Goal: Transaction & Acquisition: Purchase product/service

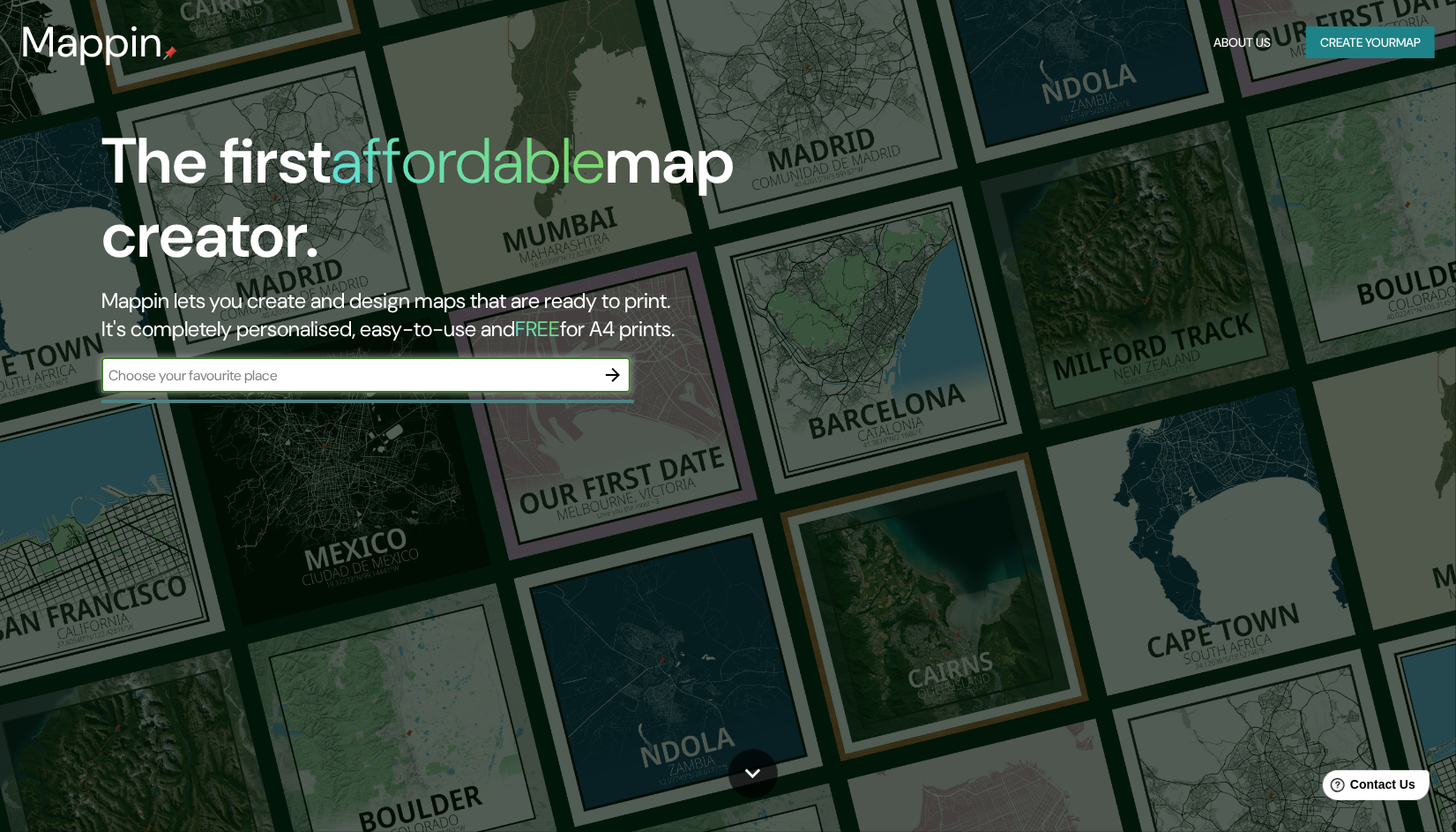
click at [492, 377] on input "text" at bounding box center [348, 375] width 494 height 21
click at [237, 375] on input "text" at bounding box center [348, 375] width 494 height 21
type input "merida yucatan"
click at [610, 375] on icon "button" at bounding box center [613, 375] width 14 height 14
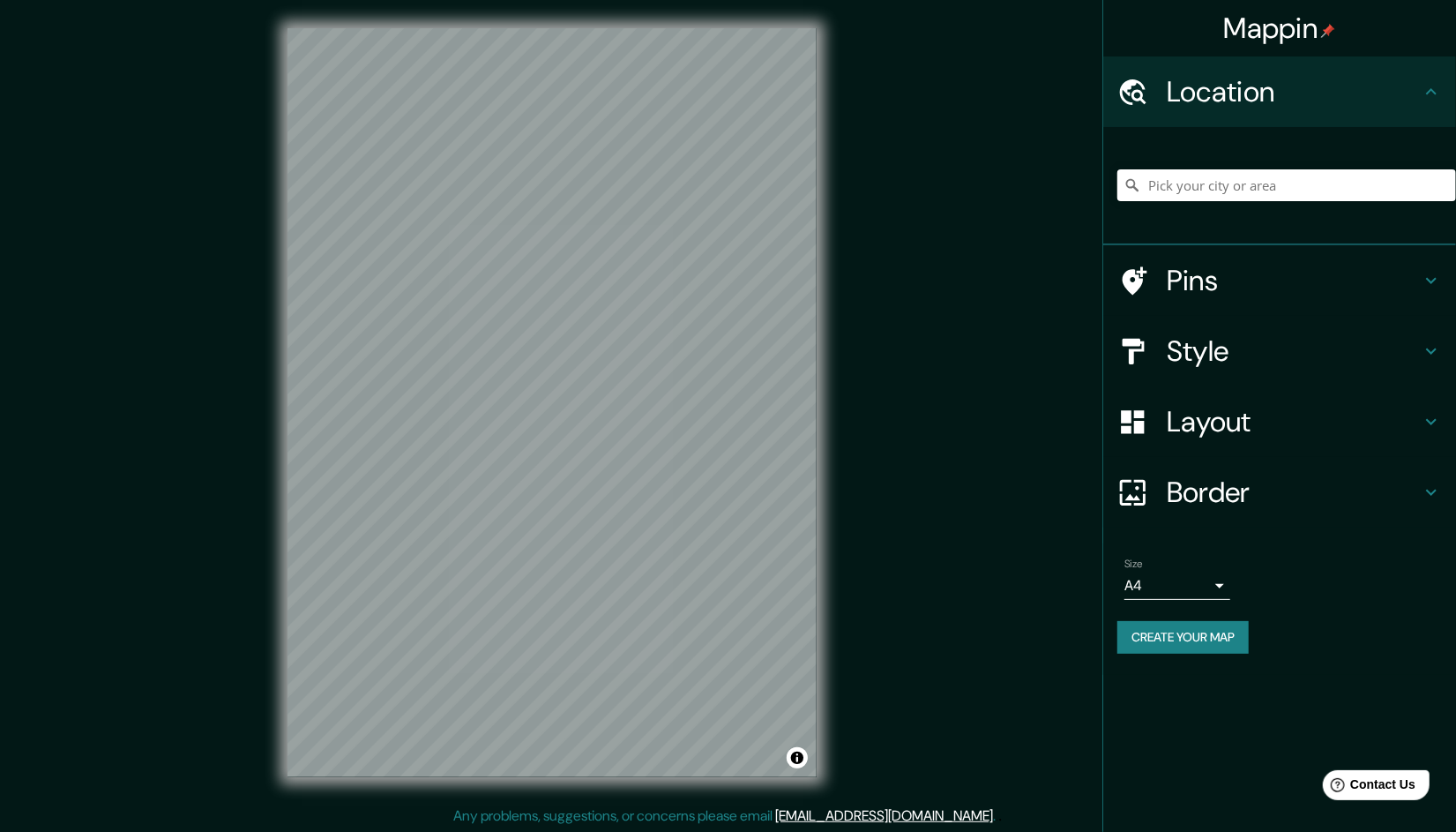
click at [1348, 353] on h4 "Style" at bounding box center [1293, 351] width 254 height 36
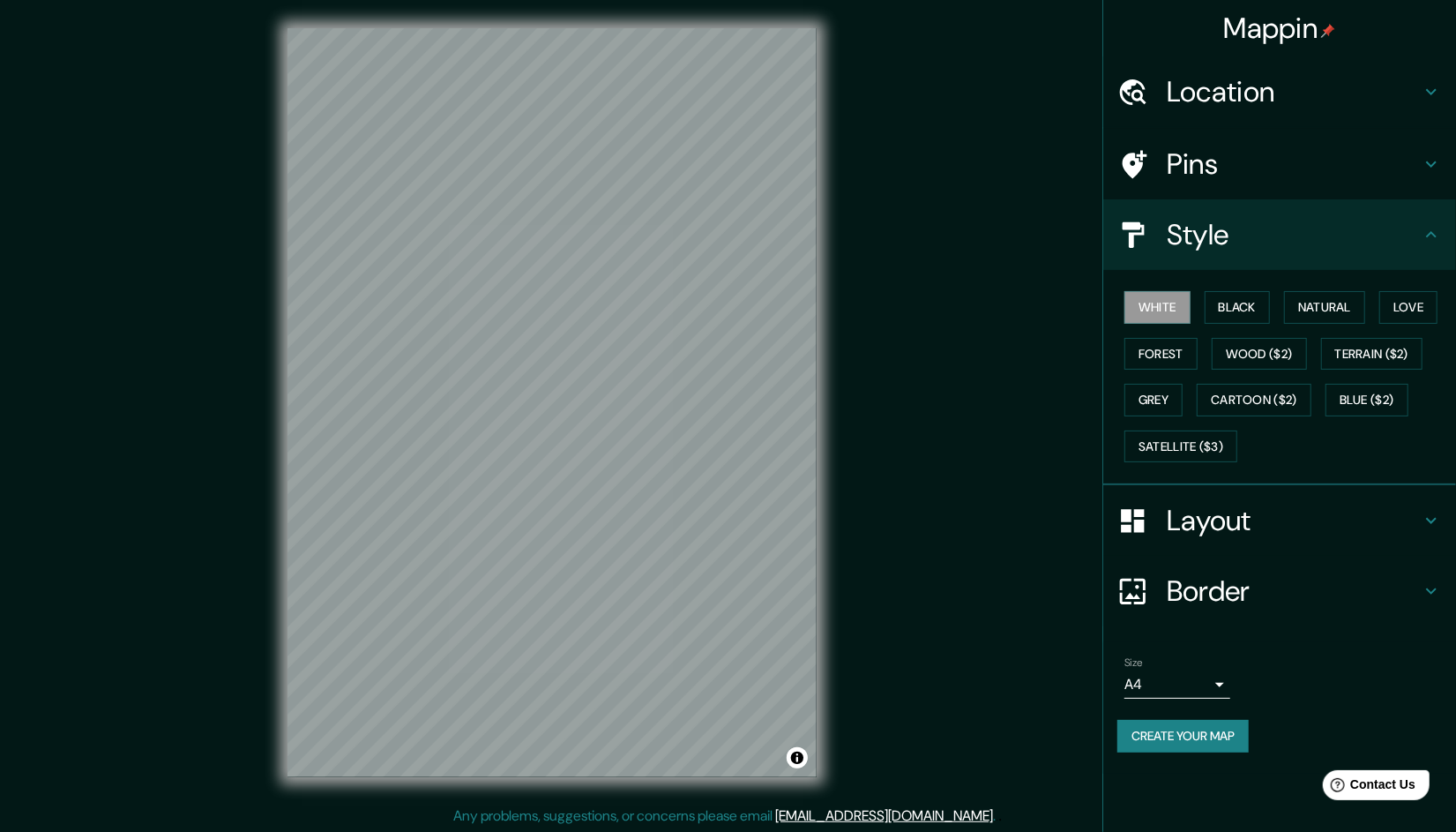
click at [1223, 284] on div "White Black Natural Love Forest Wood ($2) Terrain ($2) Grey Cartoon ($2) Blue (…" at bounding box center [1286, 377] width 338 height 186
click at [1234, 299] on button "Black" at bounding box center [1237, 307] width 66 height 33
click at [1196, 733] on button "Create your map" at bounding box center [1183, 735] width 131 height 33
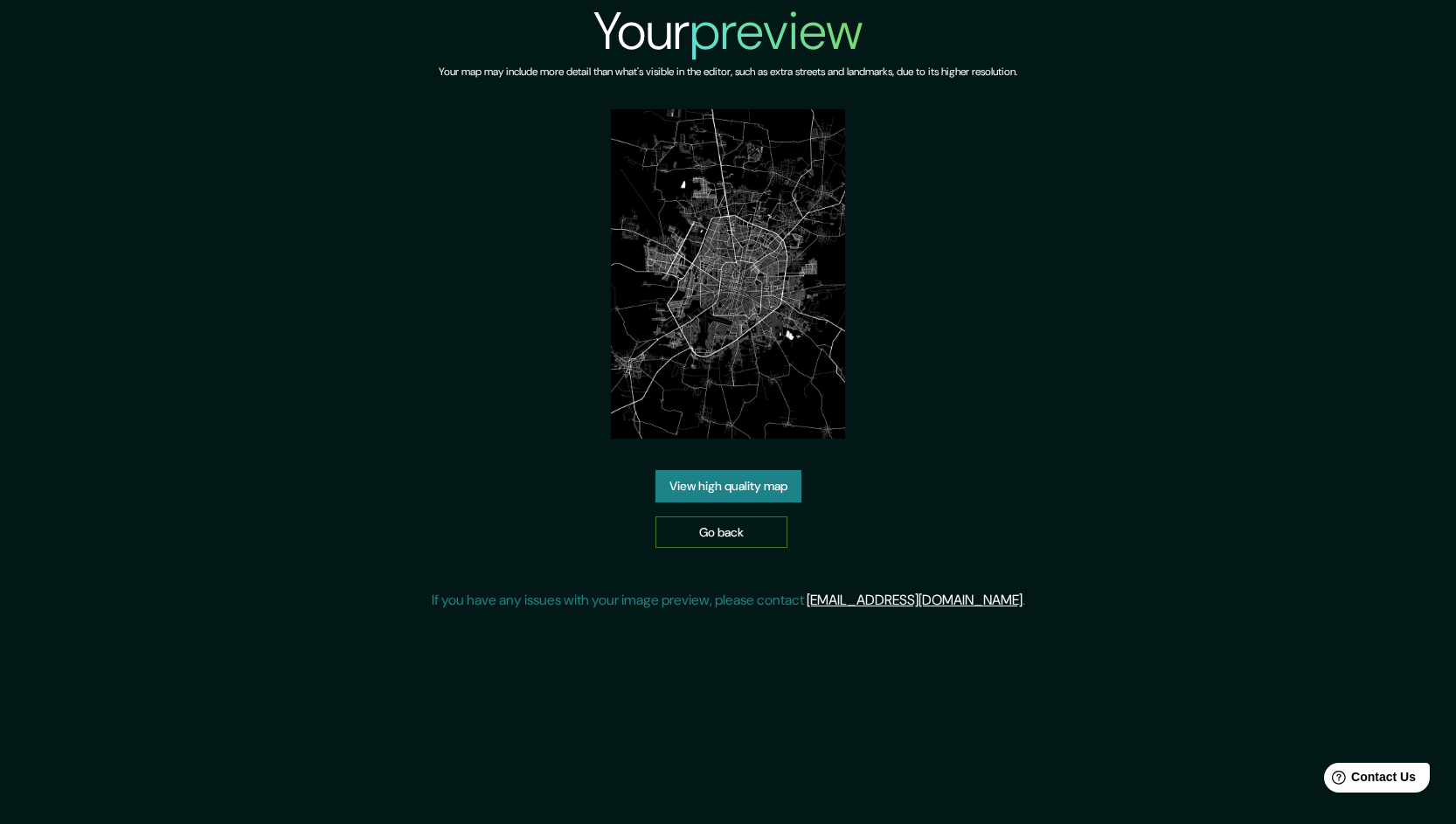
click at [723, 531] on link "Go back" at bounding box center [721, 532] width 132 height 32
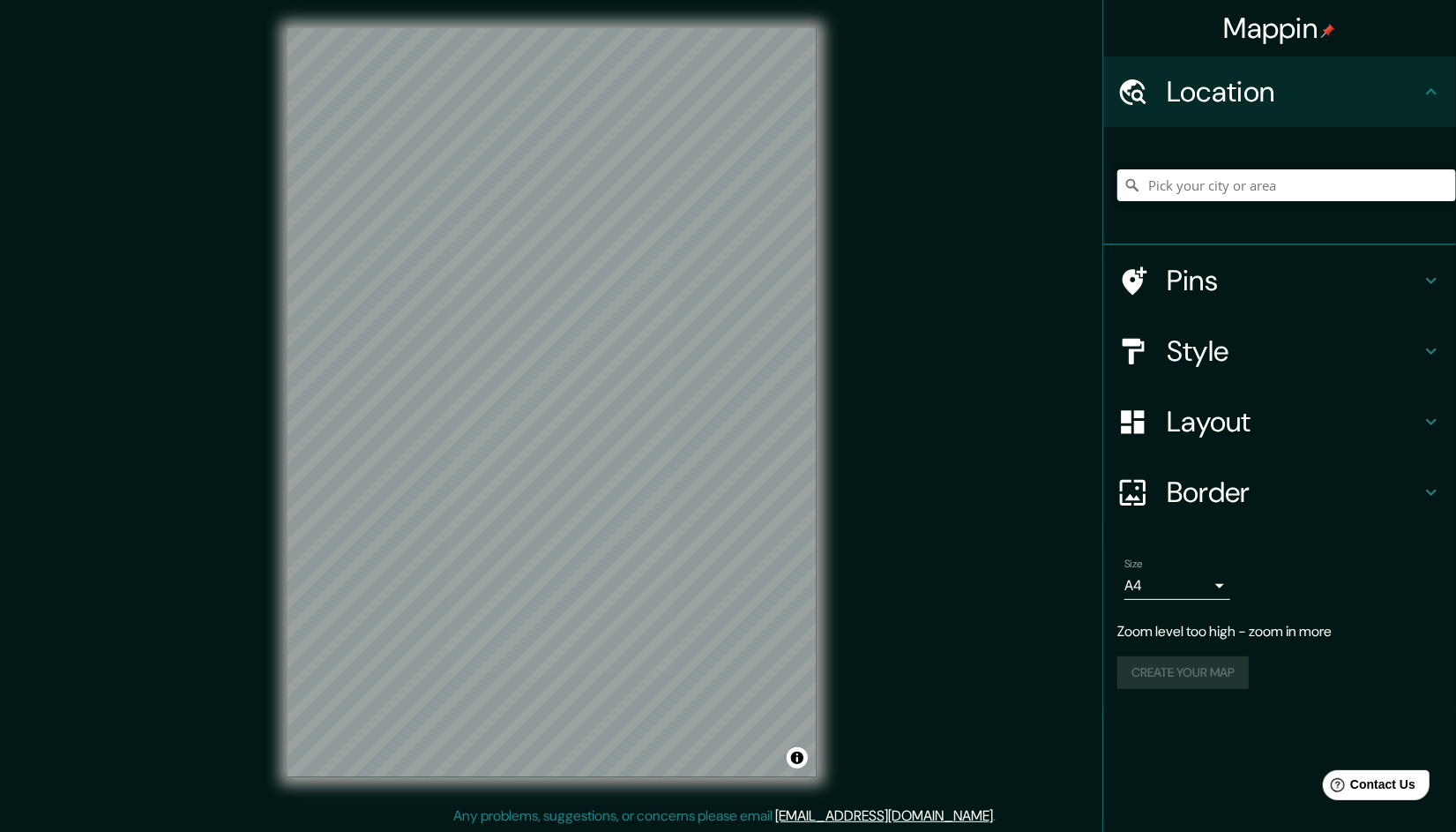
click at [1027, 226] on div "Mappin Location Pins Style Layout Border Choose a border. Hint : you can make l…" at bounding box center [728, 416] width 1456 height 834
click at [1221, 350] on h4 "Style" at bounding box center [1293, 351] width 254 height 36
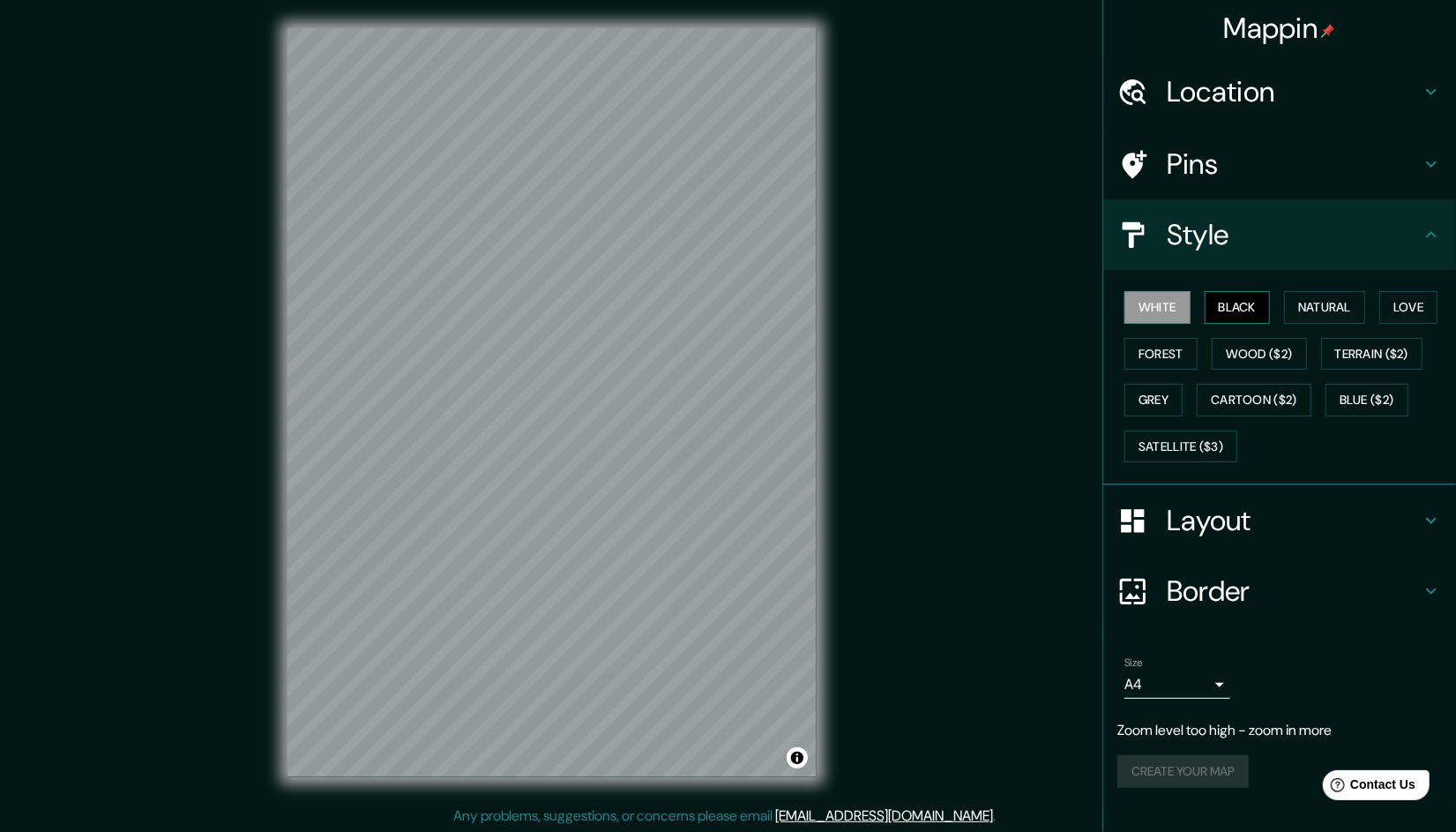
click at [1227, 303] on button "Black" at bounding box center [1237, 307] width 66 height 33
click at [1180, 687] on body "Mappin Location Pins Style White Black Natural Love Forest Wood ($2) Terrain ($…" at bounding box center [728, 416] width 1456 height 832
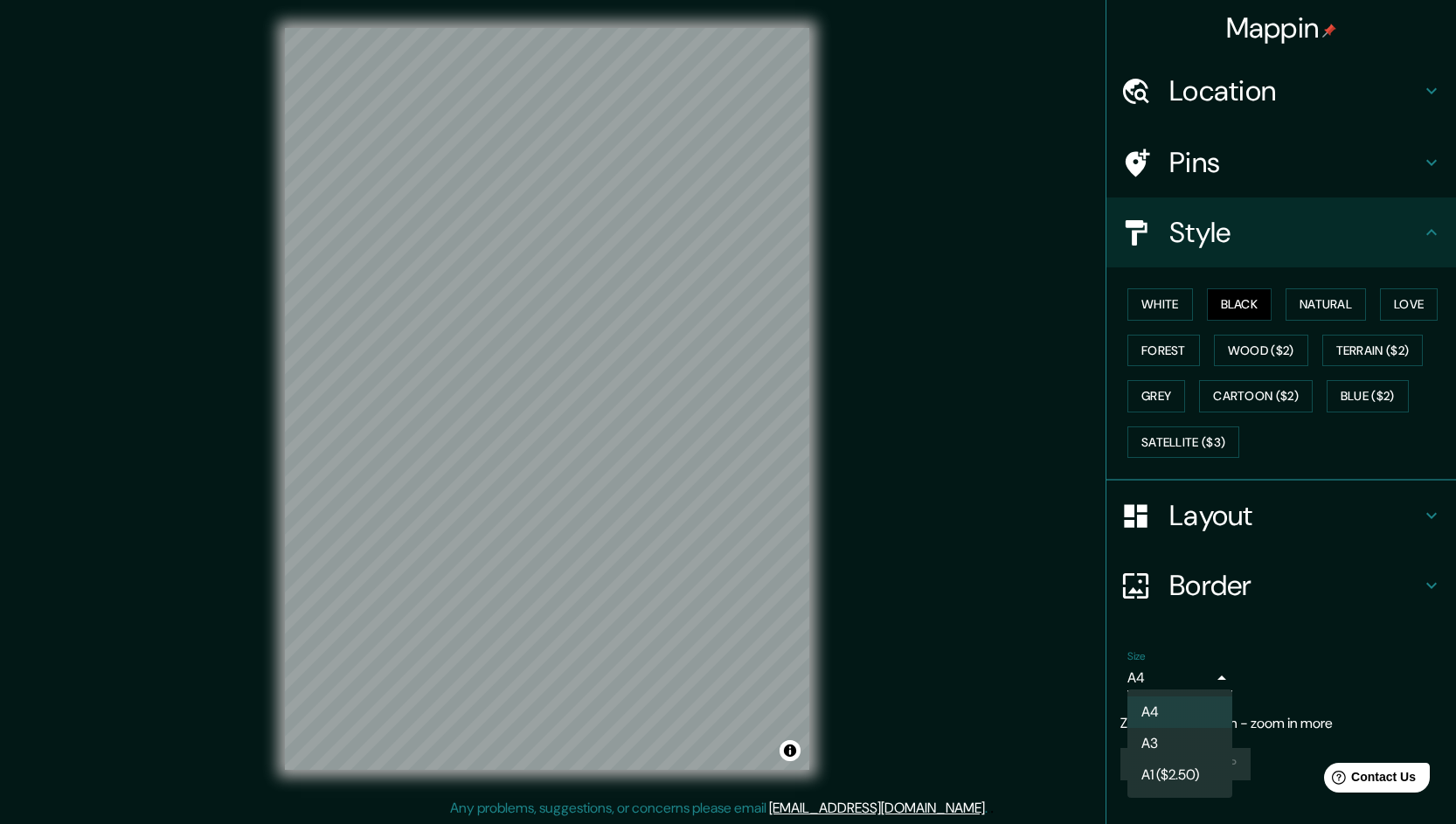
click at [1272, 664] on div at bounding box center [728, 412] width 1456 height 824
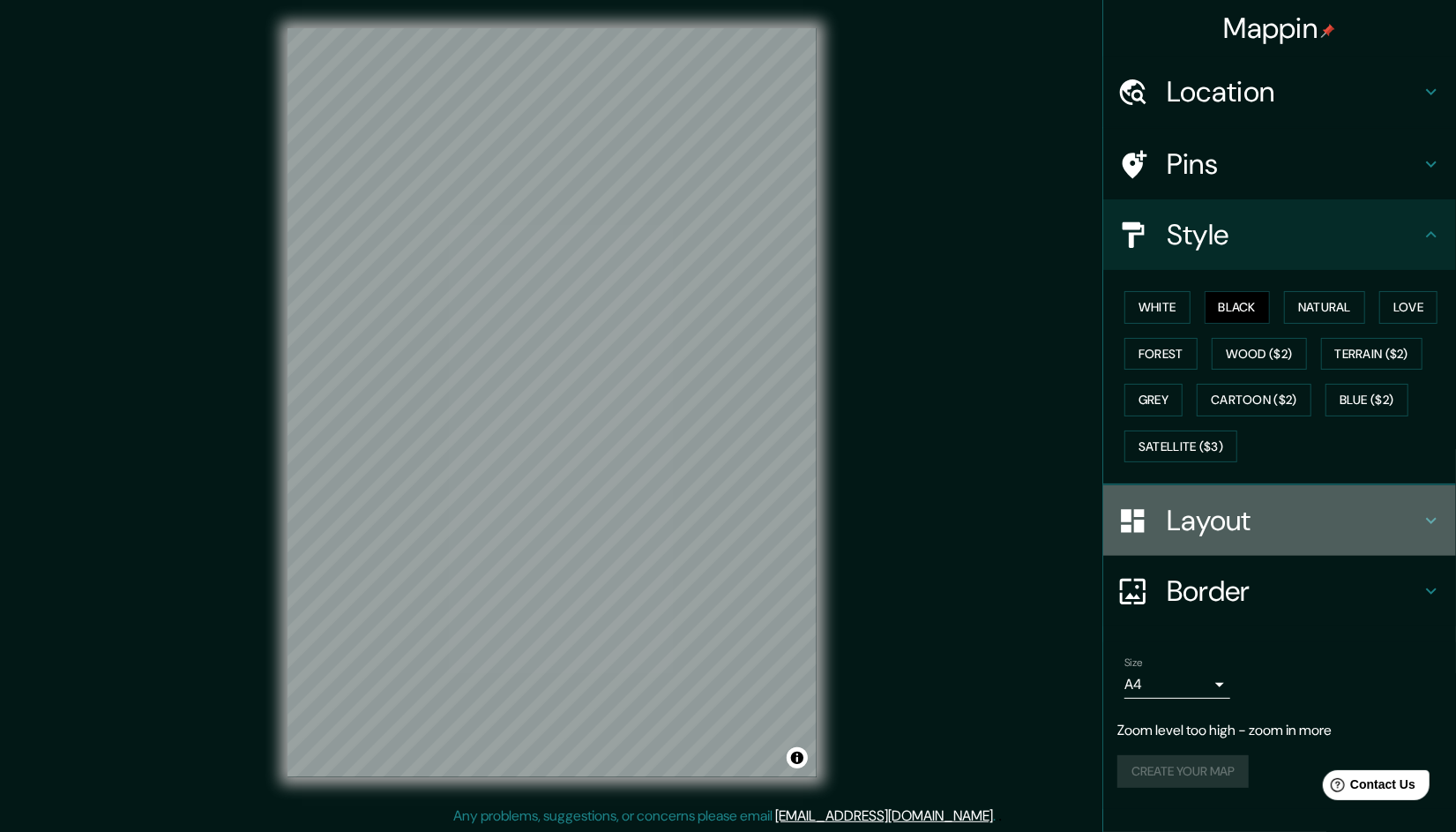
click at [1313, 516] on h4 "Layout" at bounding box center [1293, 521] width 254 height 36
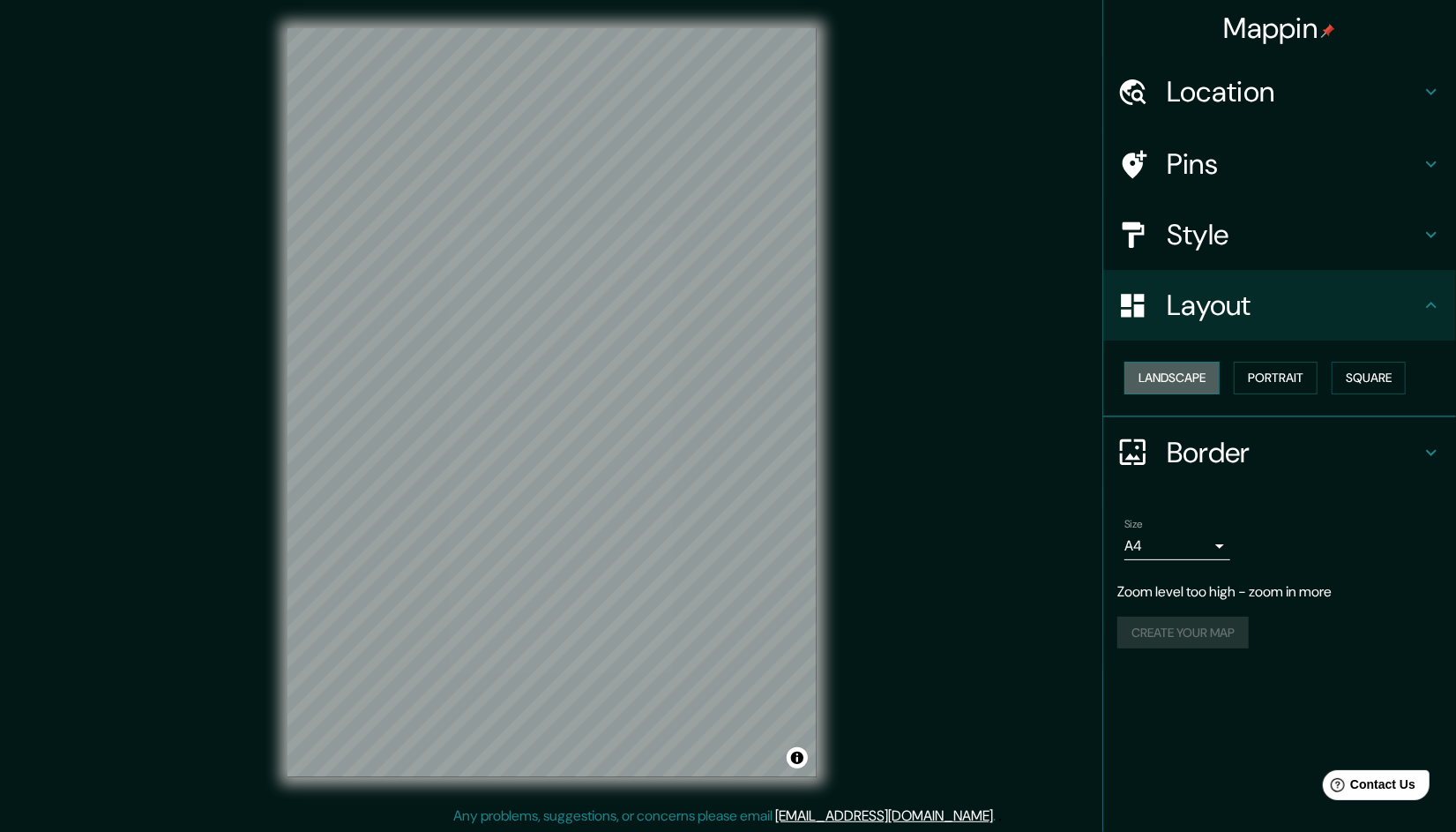
click at [1181, 367] on button "Landscape" at bounding box center [1172, 377] width 96 height 33
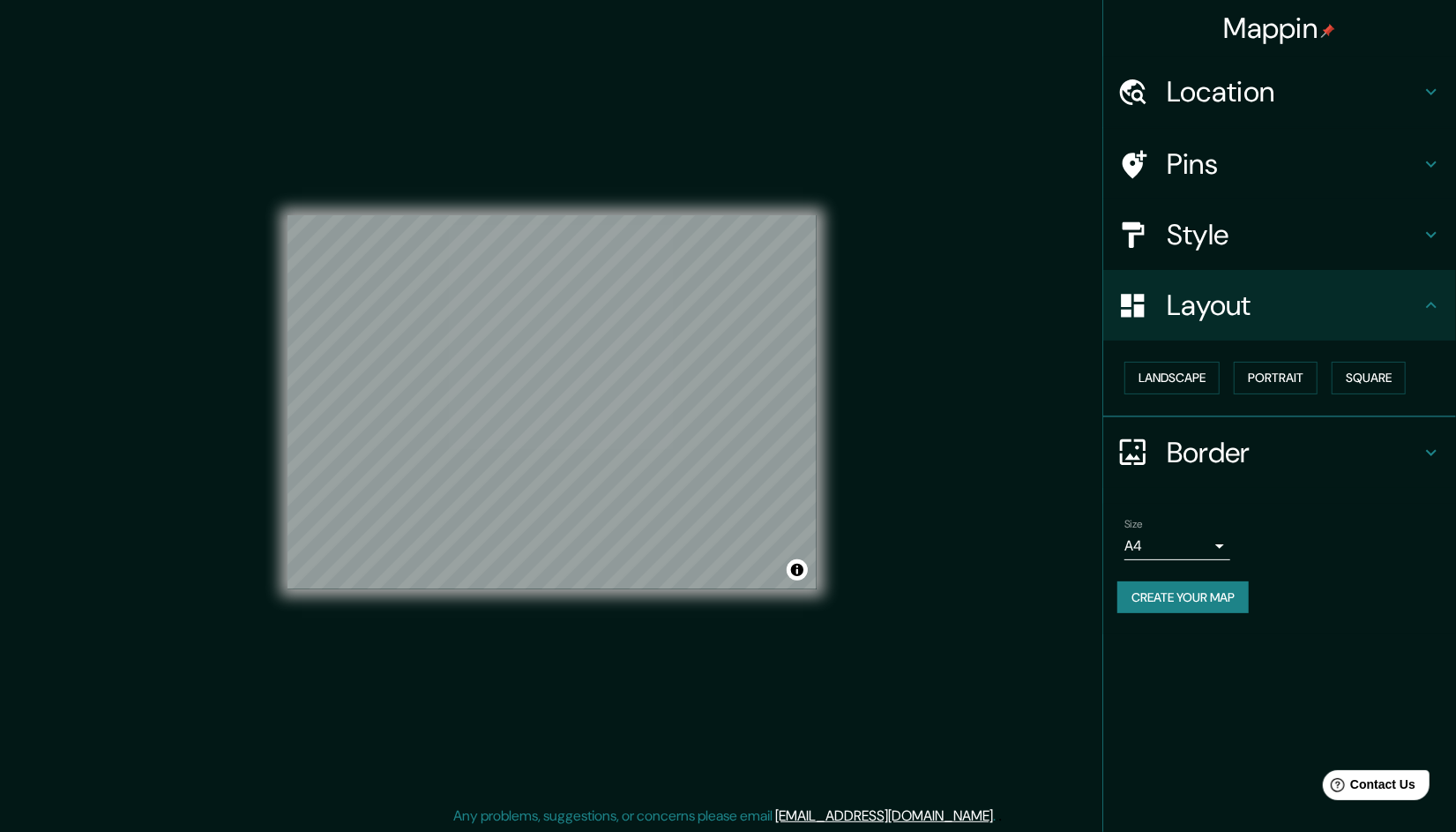
drag, startPoint x: 823, startPoint y: 444, endPoint x: 1030, endPoint y: 466, distance: 208.2
click at [1030, 466] on div "Mappin Location Pins Style Layout Landscape Portrait Square Border Choose a bor…" at bounding box center [728, 416] width 1456 height 834
click at [1170, 592] on button "Create your map" at bounding box center [1183, 597] width 131 height 33
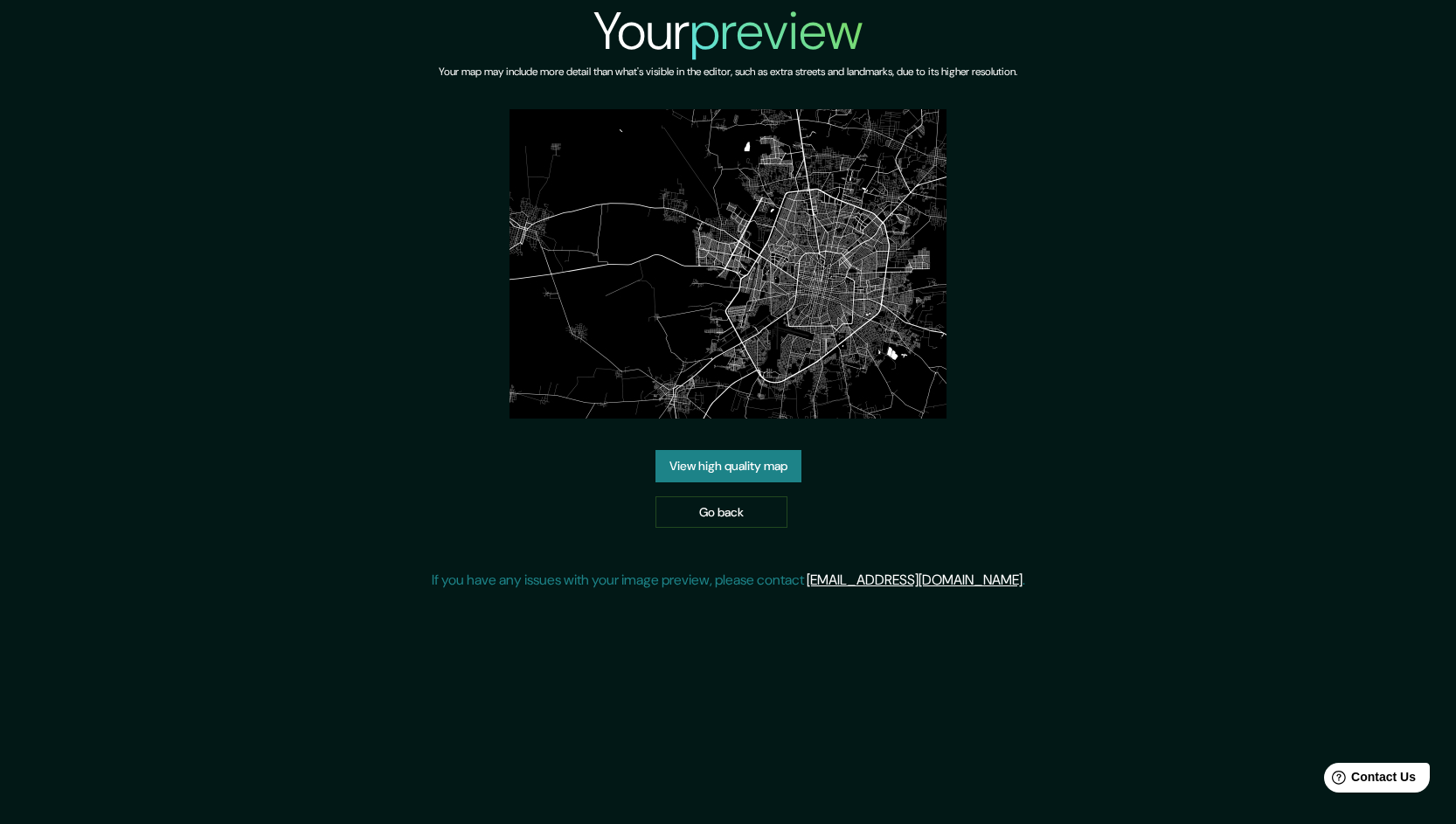
click at [765, 465] on link "View high quality map" at bounding box center [728, 465] width 146 height 32
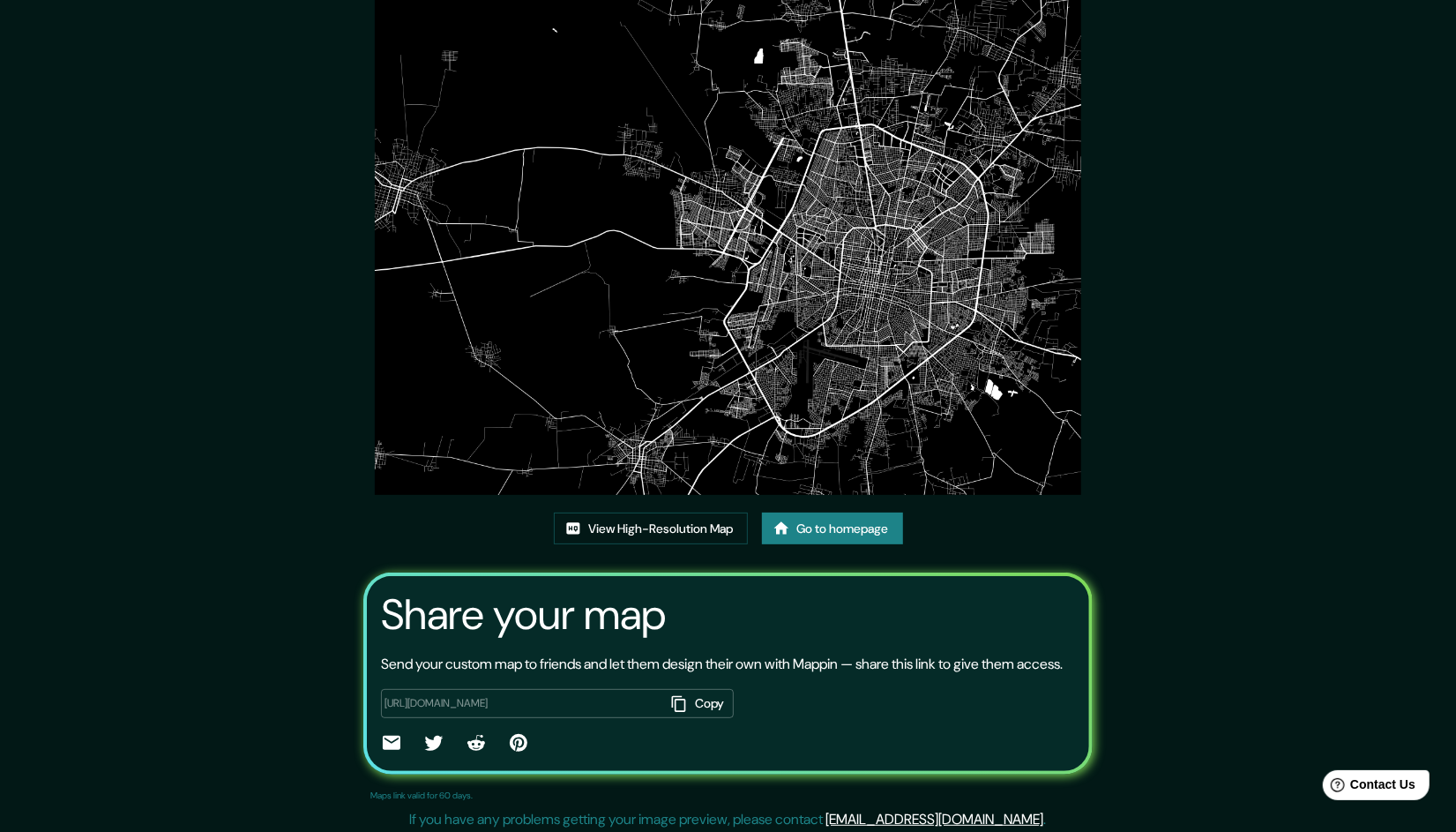
scroll to position [87, 0]
